Goal: Communication & Community: Answer question/provide support

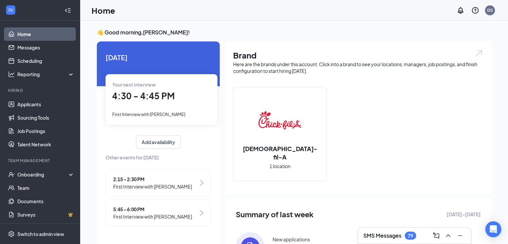
scroll to position [3, 0]
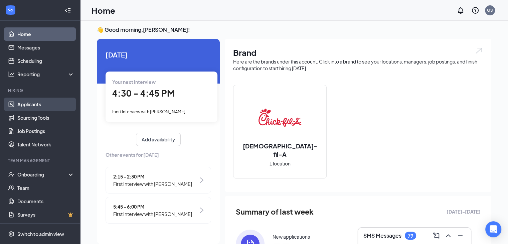
click at [45, 106] on link "Applicants" at bounding box center [45, 103] width 57 height 13
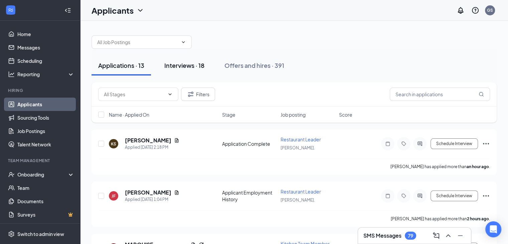
click at [197, 68] on div "Interviews · 18" at bounding box center [184, 65] width 40 height 8
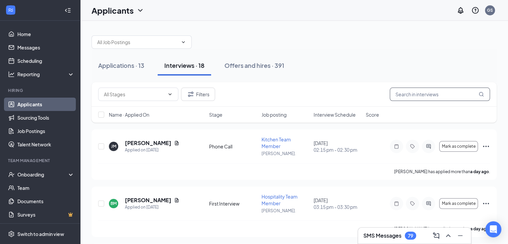
click at [406, 92] on input "text" at bounding box center [439, 93] width 100 height 13
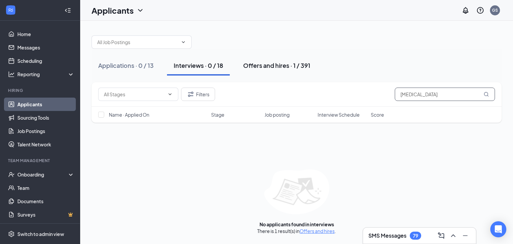
type input "[MEDICAL_DATA]"
click at [279, 63] on div "Offers and hires · 1 / 391" at bounding box center [276, 65] width 67 height 8
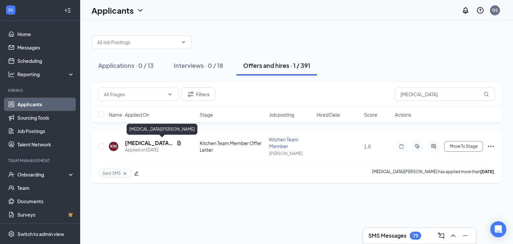
click at [145, 142] on h5 "[MEDICAL_DATA][PERSON_NAME]" at bounding box center [149, 142] width 49 height 7
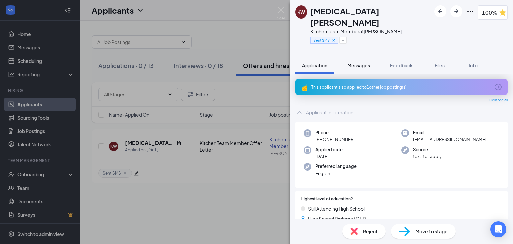
click at [355, 62] on span "Messages" at bounding box center [358, 65] width 23 height 6
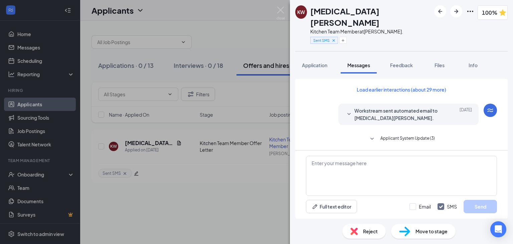
scroll to position [103, 0]
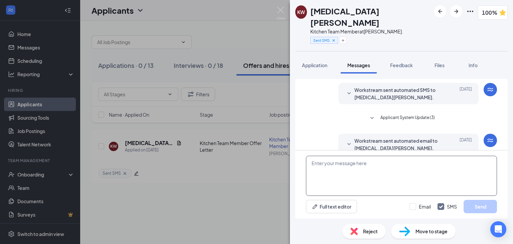
click at [364, 175] on textarea at bounding box center [401, 176] width 191 height 40
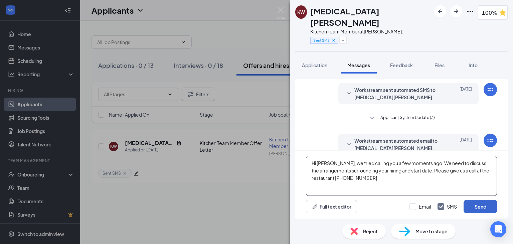
type textarea "Hi [PERSON_NAME], we tried calling you a few moments ago. We need to discuss th…"
click at [480, 208] on button "Send" at bounding box center [479, 206] width 33 height 13
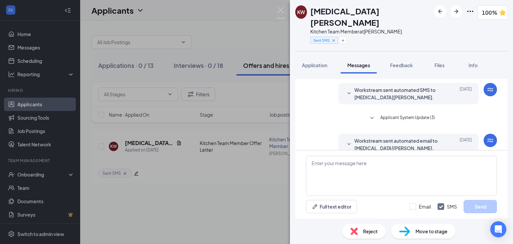
scroll to position [161, 0]
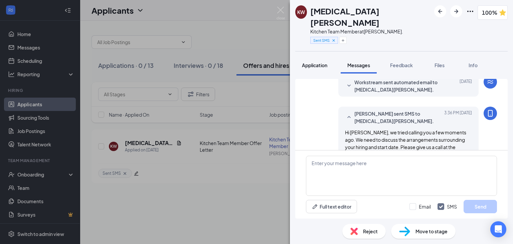
click at [312, 62] on span "Application" at bounding box center [314, 65] width 25 height 6
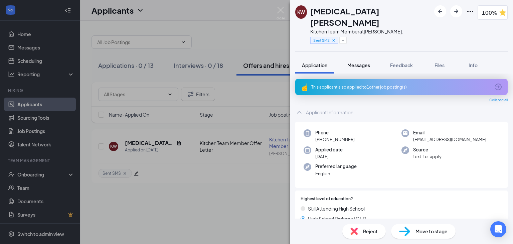
click at [357, 62] on span "Messages" at bounding box center [358, 65] width 23 height 6
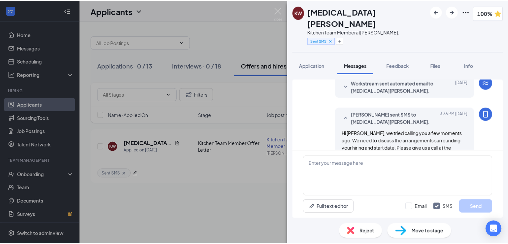
scroll to position [129, 0]
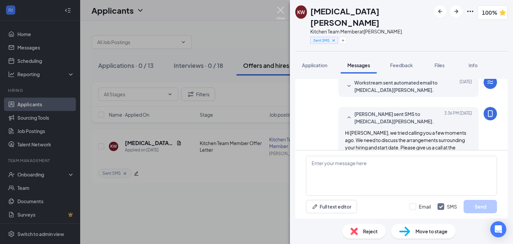
click at [280, 8] on img at bounding box center [280, 13] width 8 height 13
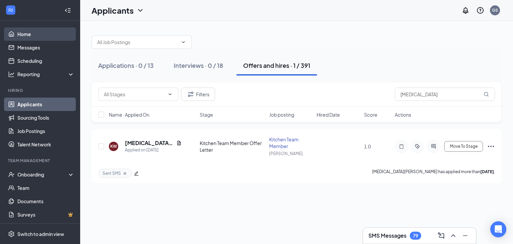
click at [47, 33] on link "Home" at bounding box center [45, 33] width 57 height 13
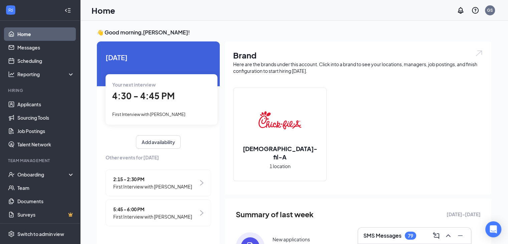
click at [141, 95] on span "4:30 - 4:45 PM" at bounding box center [143, 95] width 62 height 11
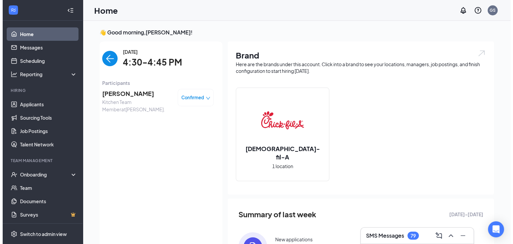
scroll to position [3, 0]
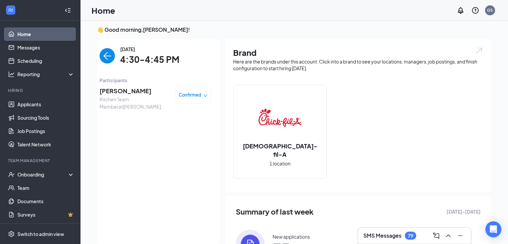
click at [128, 87] on span "[PERSON_NAME]" at bounding box center [134, 90] width 70 height 9
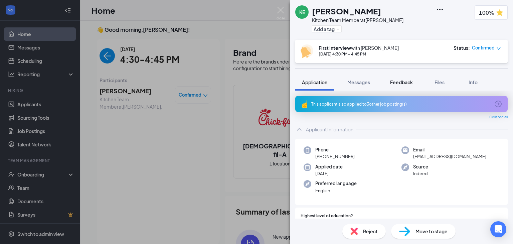
click at [398, 78] on button "Feedback" at bounding box center [401, 82] width 36 height 17
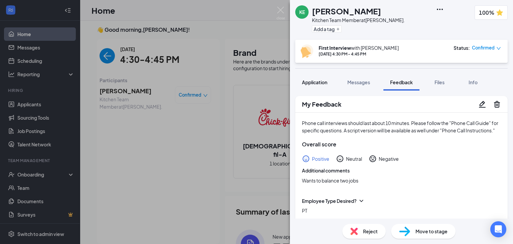
click at [307, 86] on button "Application" at bounding box center [314, 82] width 39 height 17
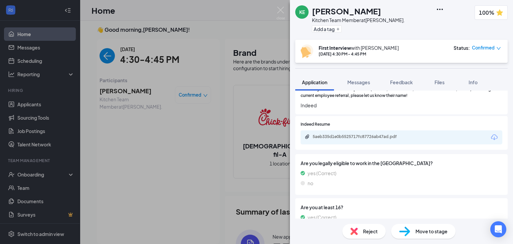
scroll to position [206, 0]
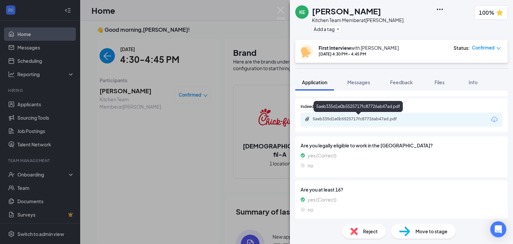
click at [375, 116] on div "5aeb335d1e0b5525717fc87726ab47ad.pdf" at bounding box center [358, 118] width 93 height 5
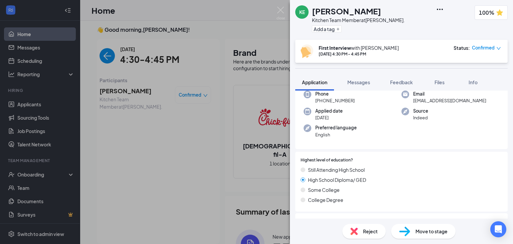
scroll to position [0, 0]
